Goal: Find specific page/section: Find specific page/section

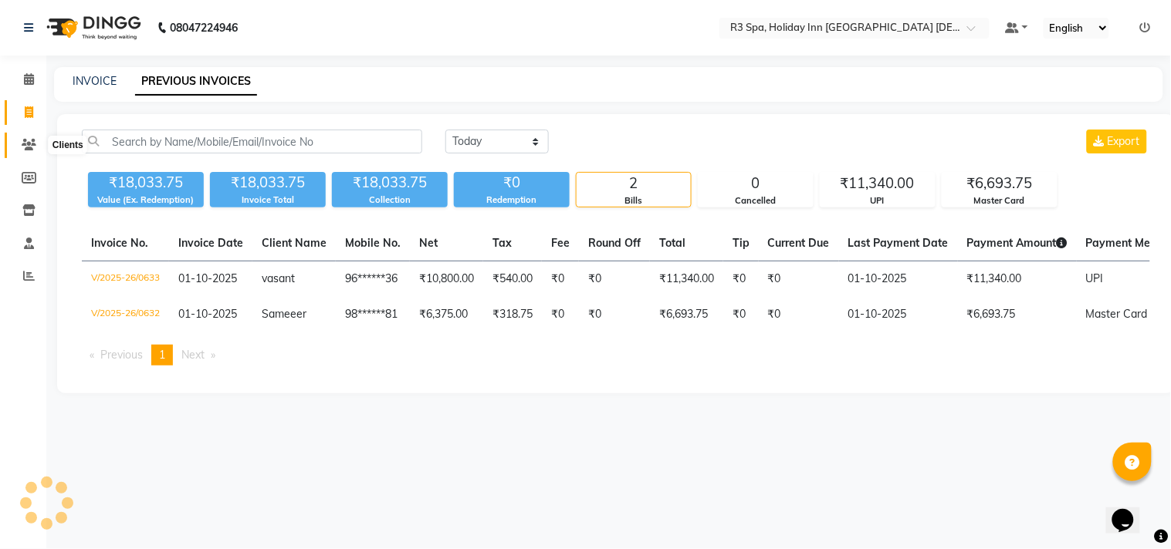
click at [26, 139] on icon at bounding box center [29, 145] width 15 height 12
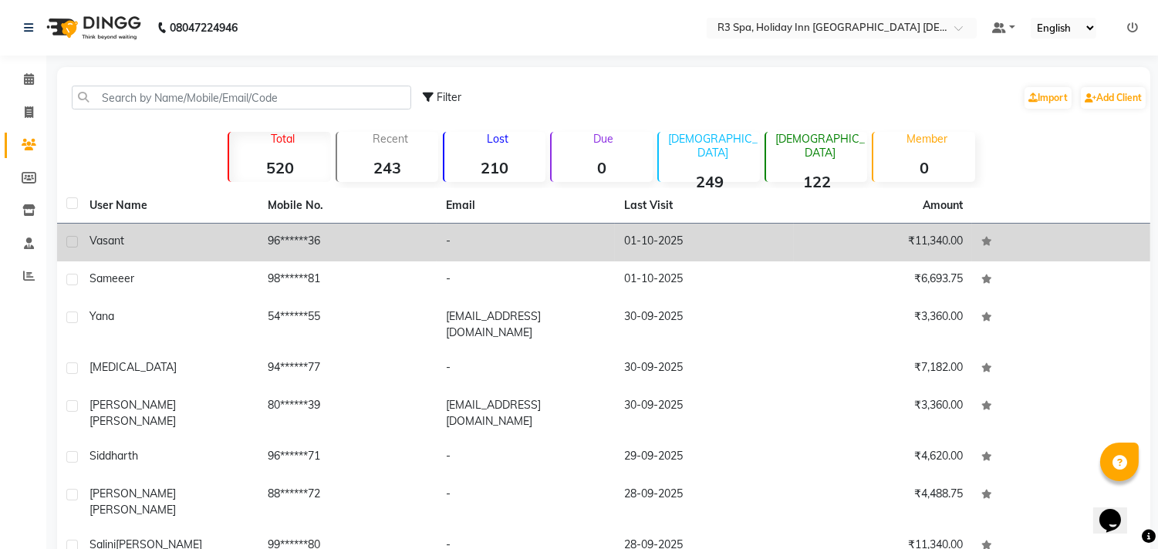
click at [596, 245] on td "-" at bounding box center [526, 243] width 178 height 38
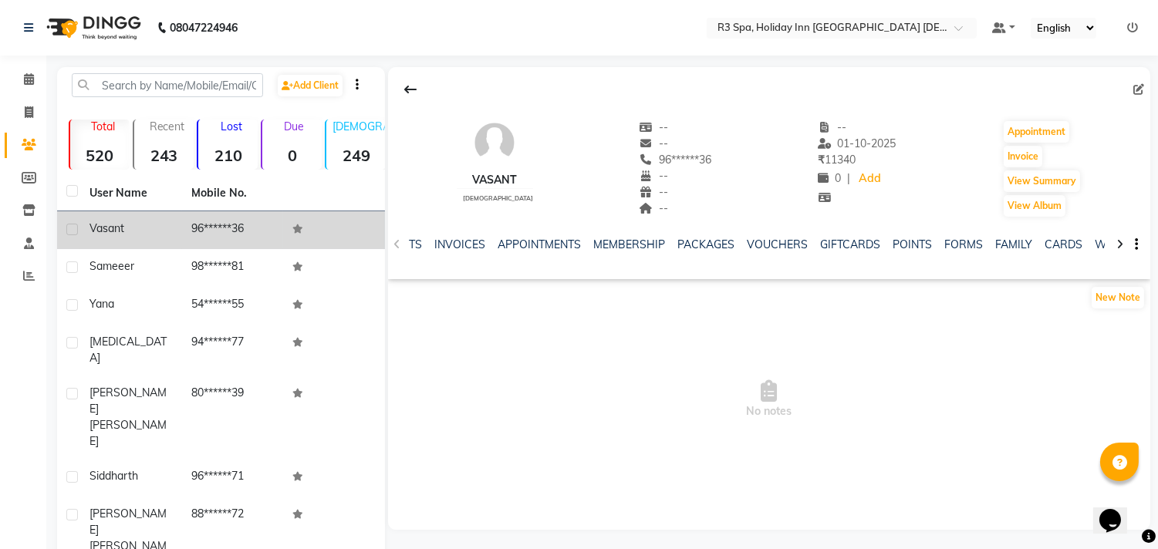
scroll to position [0, 284]
click at [920, 241] on link "FORMS" at bounding box center [923, 245] width 39 height 14
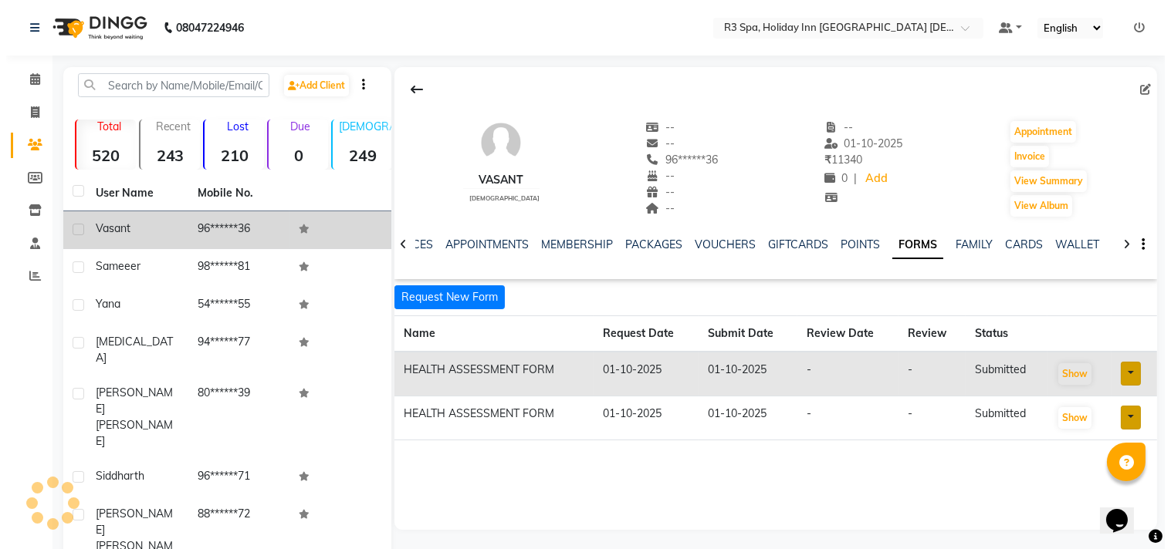
scroll to position [0, 145]
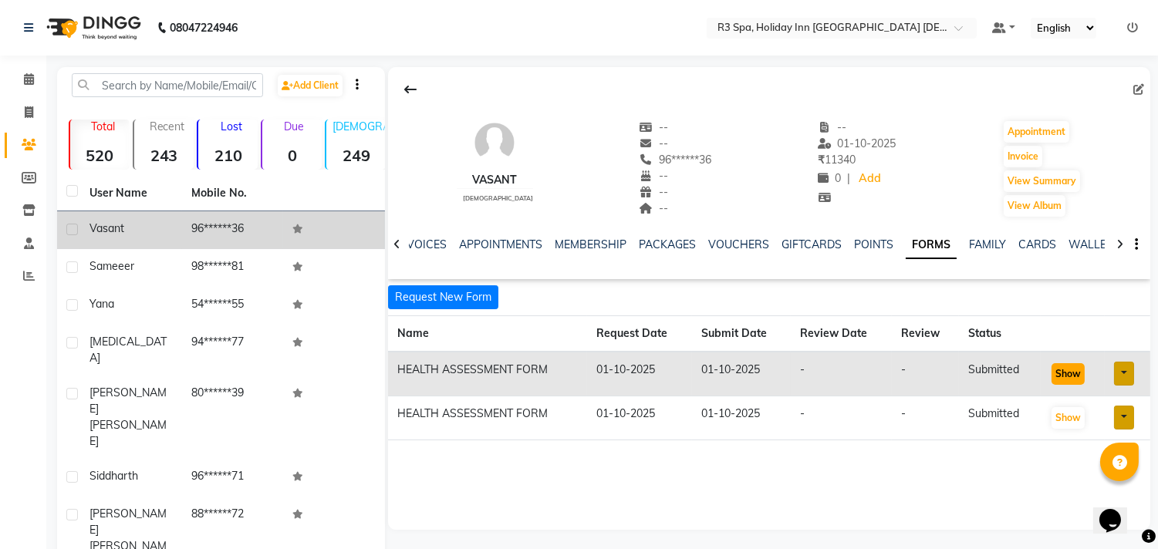
click at [1070, 373] on button "Show" at bounding box center [1068, 374] width 33 height 22
click at [25, 76] on icon at bounding box center [29, 79] width 10 height 12
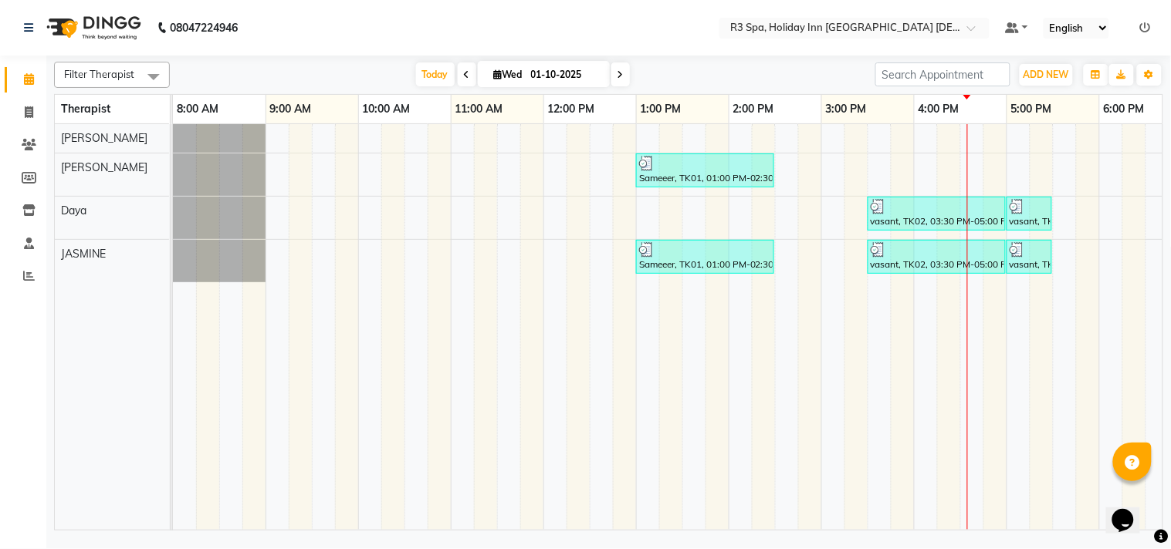
click at [1144, 25] on icon at bounding box center [1145, 27] width 11 height 11
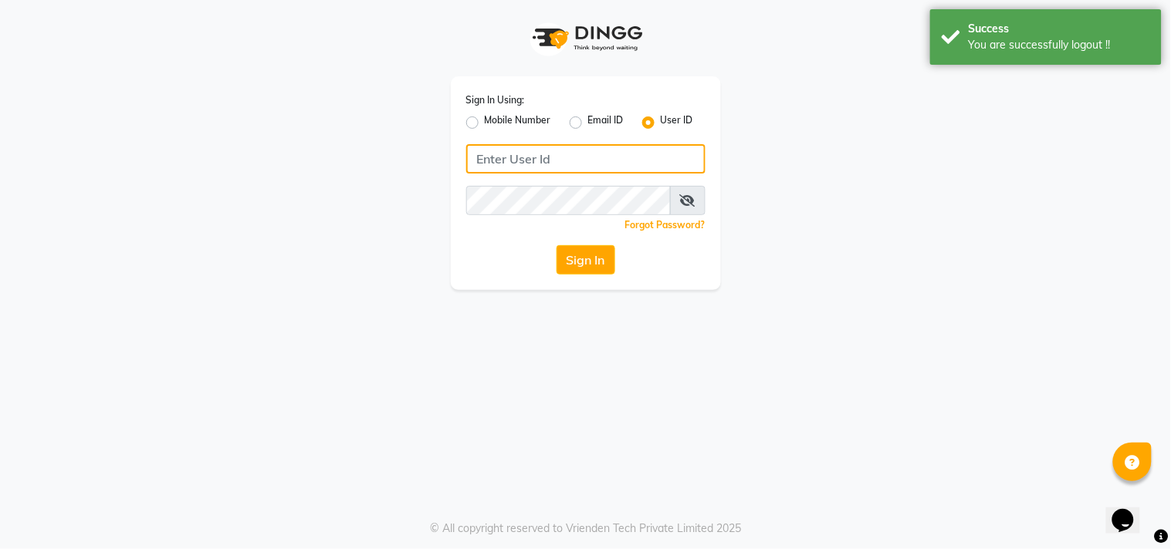
type input "8369581352"
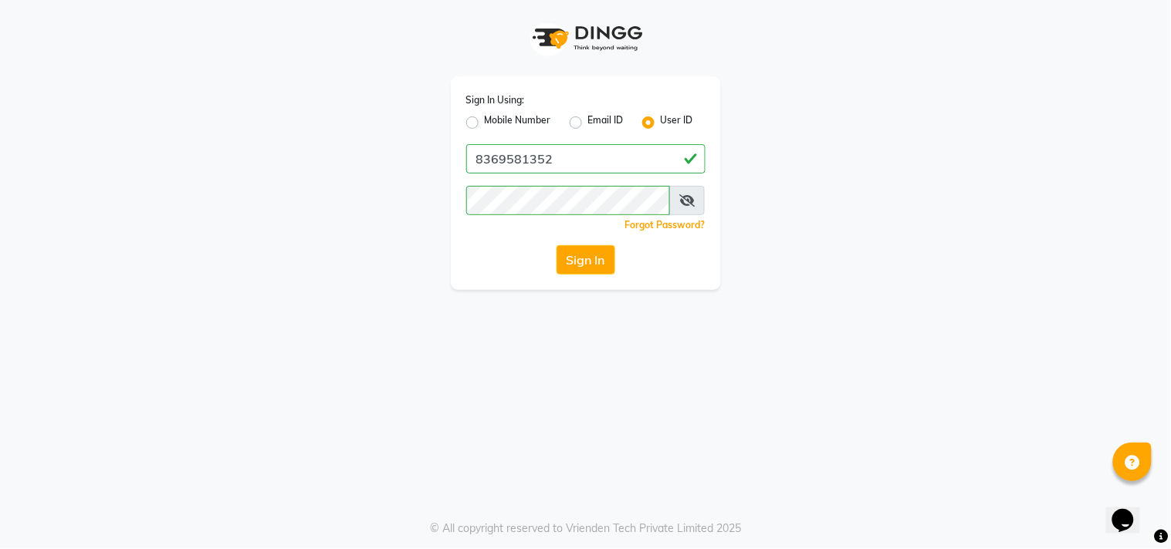
drag, startPoint x: 465, startPoint y: 118, endPoint x: 473, endPoint y: 130, distance: 13.9
click at [485, 118] on label "Mobile Number" at bounding box center [518, 122] width 66 height 19
click at [485, 118] on input "Mobile Number" at bounding box center [490, 118] width 10 height 10
radio input "true"
radio input "false"
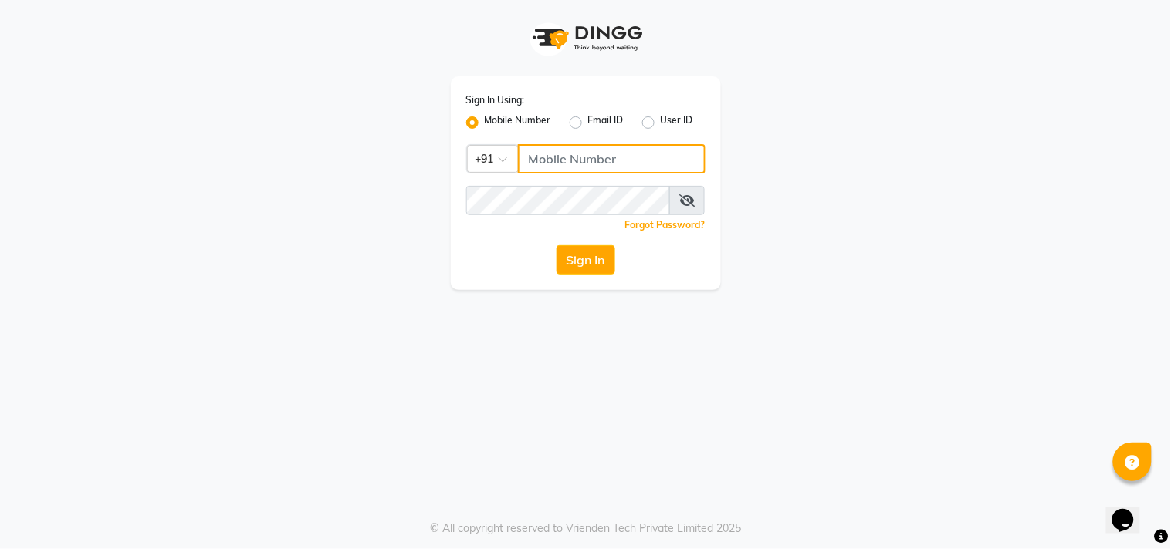
click at [542, 172] on input "Username" at bounding box center [612, 158] width 188 height 29
type input "7304577933"
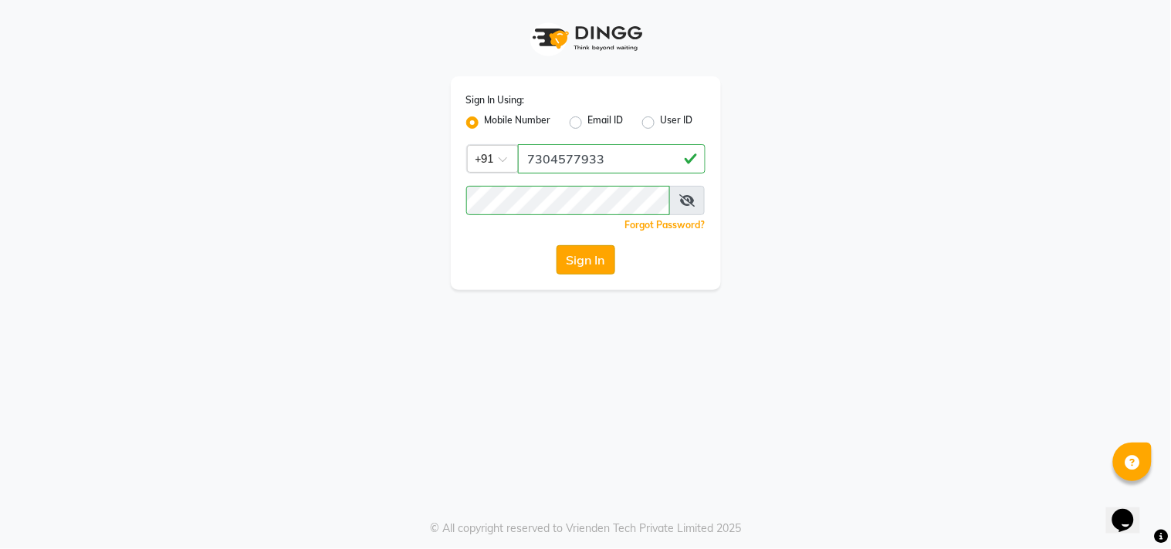
click at [587, 258] on button "Sign In" at bounding box center [585, 259] width 59 height 29
